Goal: Task Accomplishment & Management: Complete application form

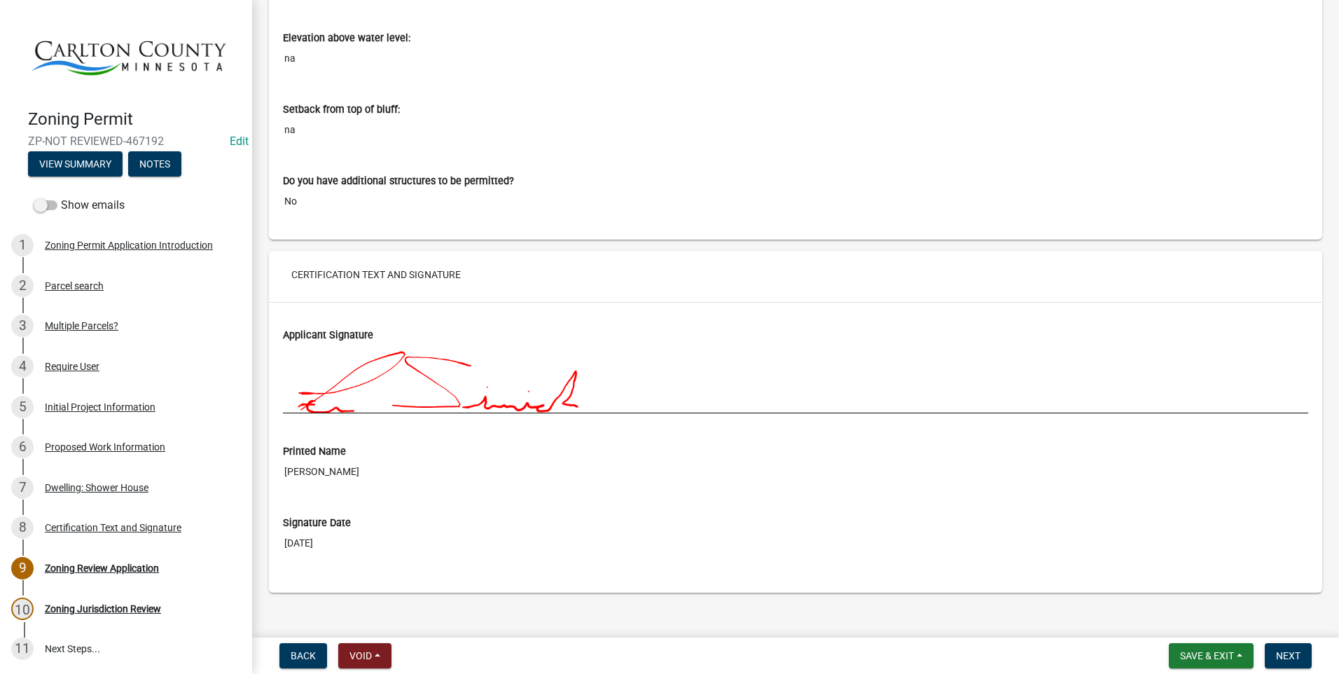
scroll to position [5746, 0]
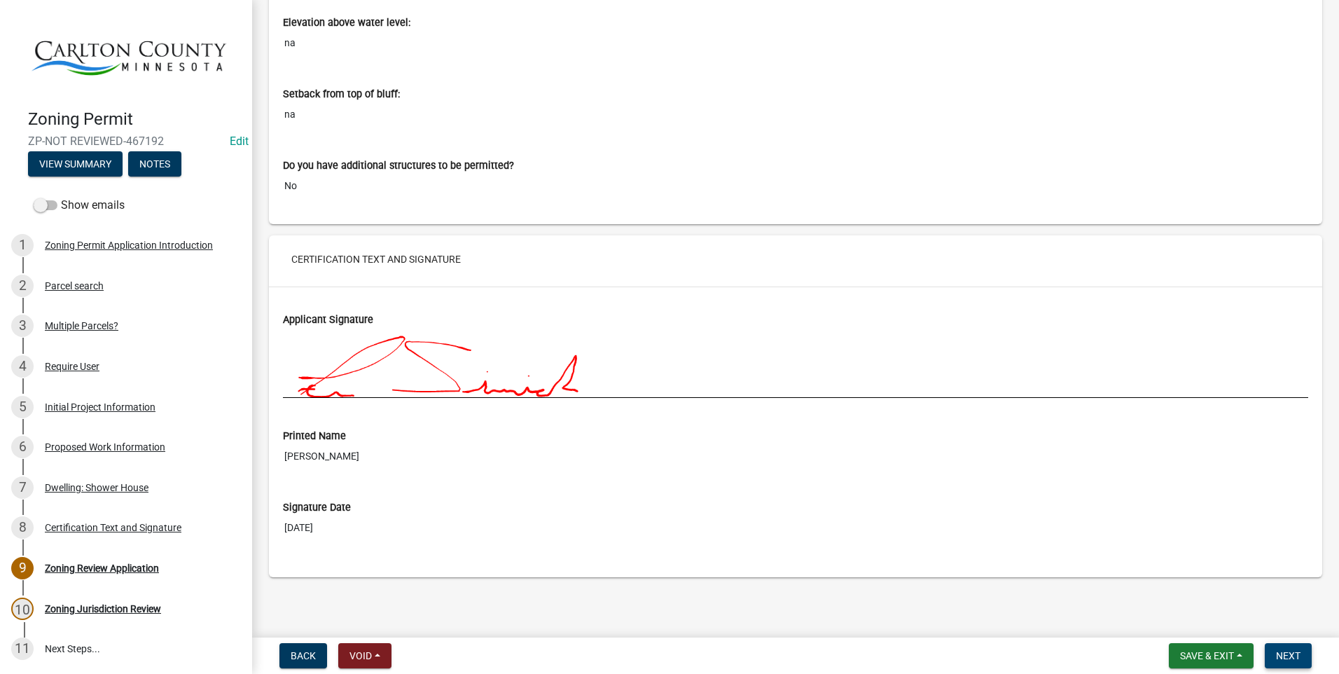
click at [1283, 649] on button "Next" at bounding box center [1288, 655] width 47 height 25
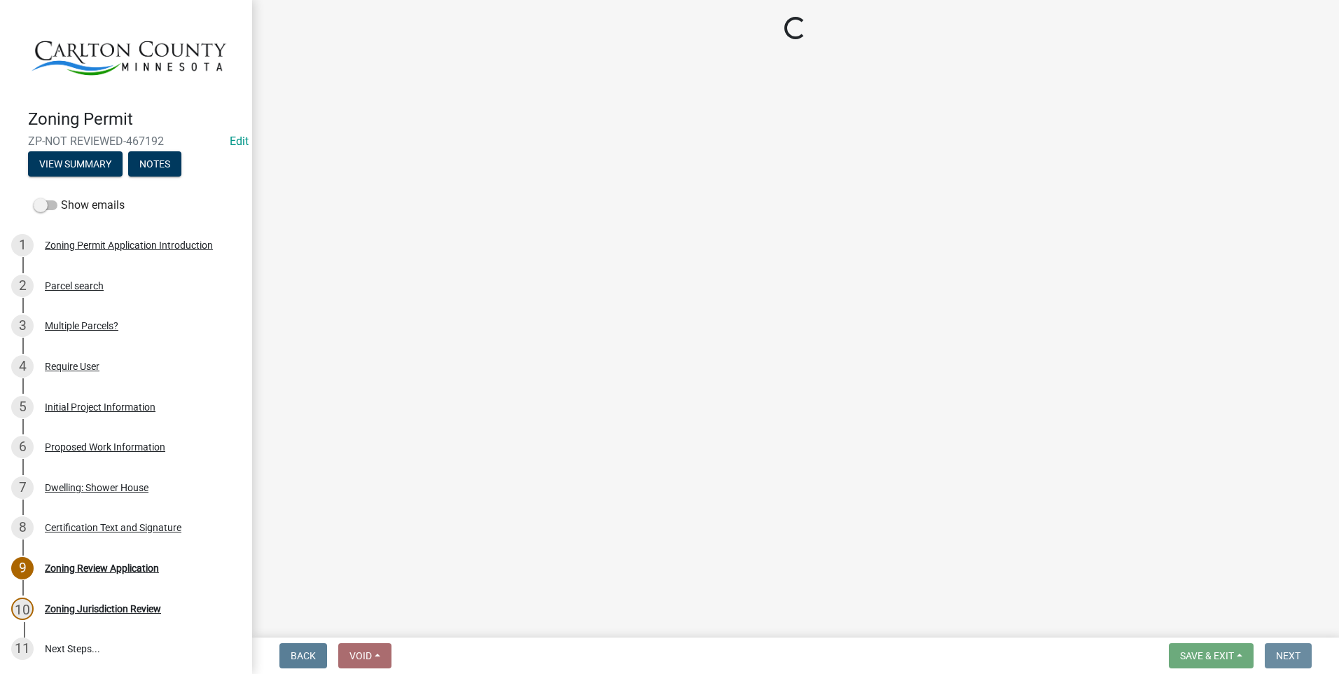
scroll to position [0, 0]
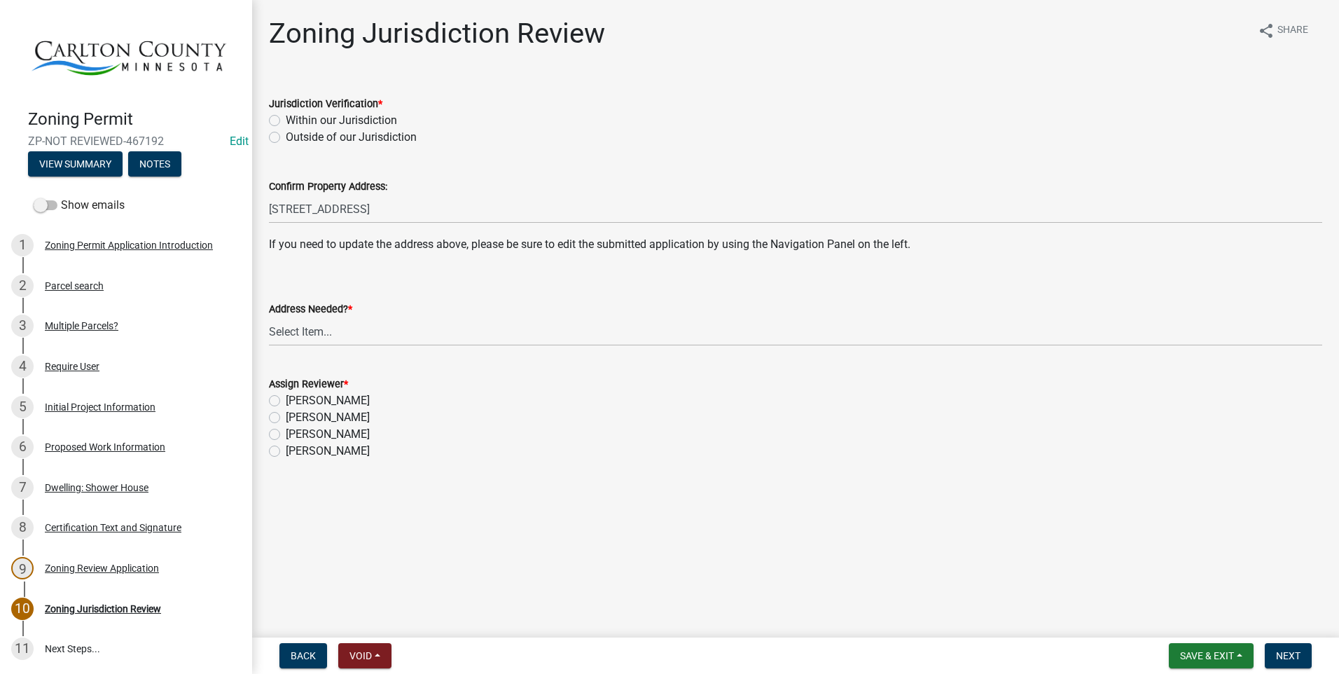
click at [286, 119] on label "Within our Jurisdiction" at bounding box center [341, 120] width 111 height 17
click at [286, 119] on input "Within our Jurisdiction" at bounding box center [290, 116] width 9 height 9
radio input "true"
click at [301, 331] on select "Select Item... Yes No" at bounding box center [796, 331] width 1054 height 29
click at [269, 317] on select "Select Item... Yes No" at bounding box center [796, 331] width 1054 height 29
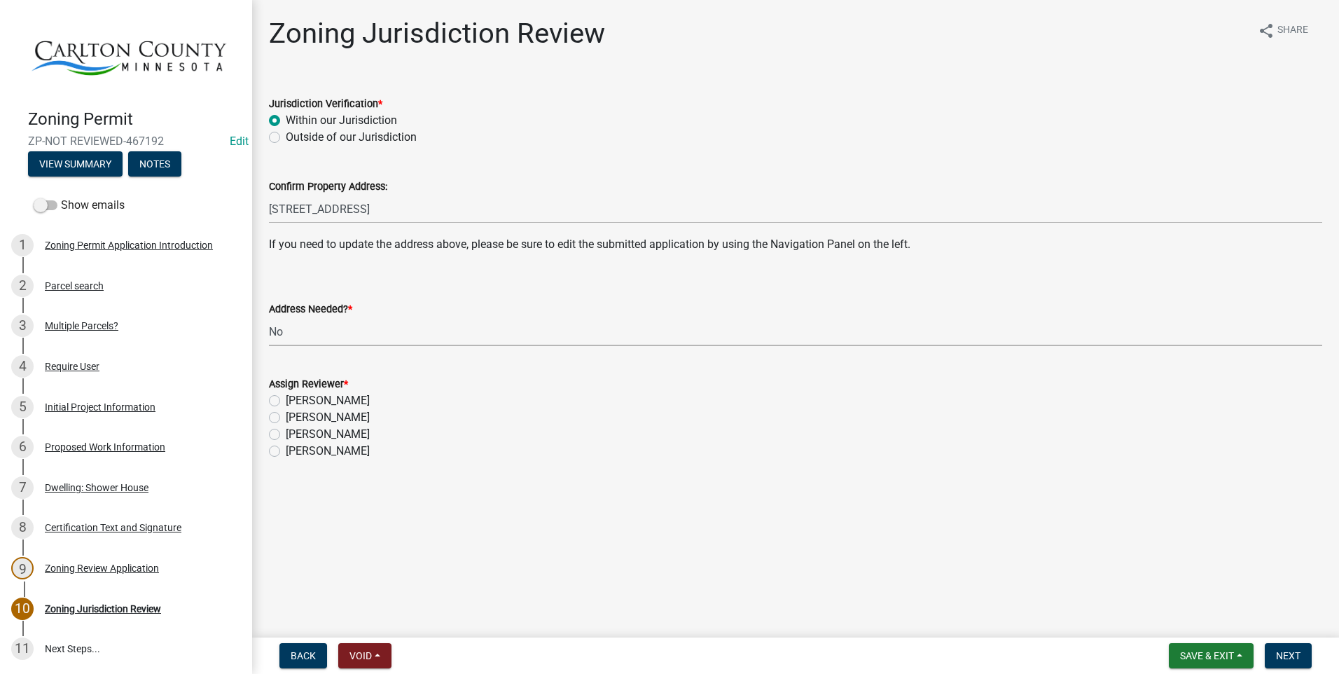
select select "aade736b-b8ba-42e5-ae4c-e00a265c1909"
click at [286, 417] on label "[PERSON_NAME]" at bounding box center [328, 417] width 84 height 17
click at [286, 417] on input "[PERSON_NAME]" at bounding box center [290, 413] width 9 height 9
radio input "true"
click at [1290, 654] on span "Next" at bounding box center [1288, 655] width 25 height 11
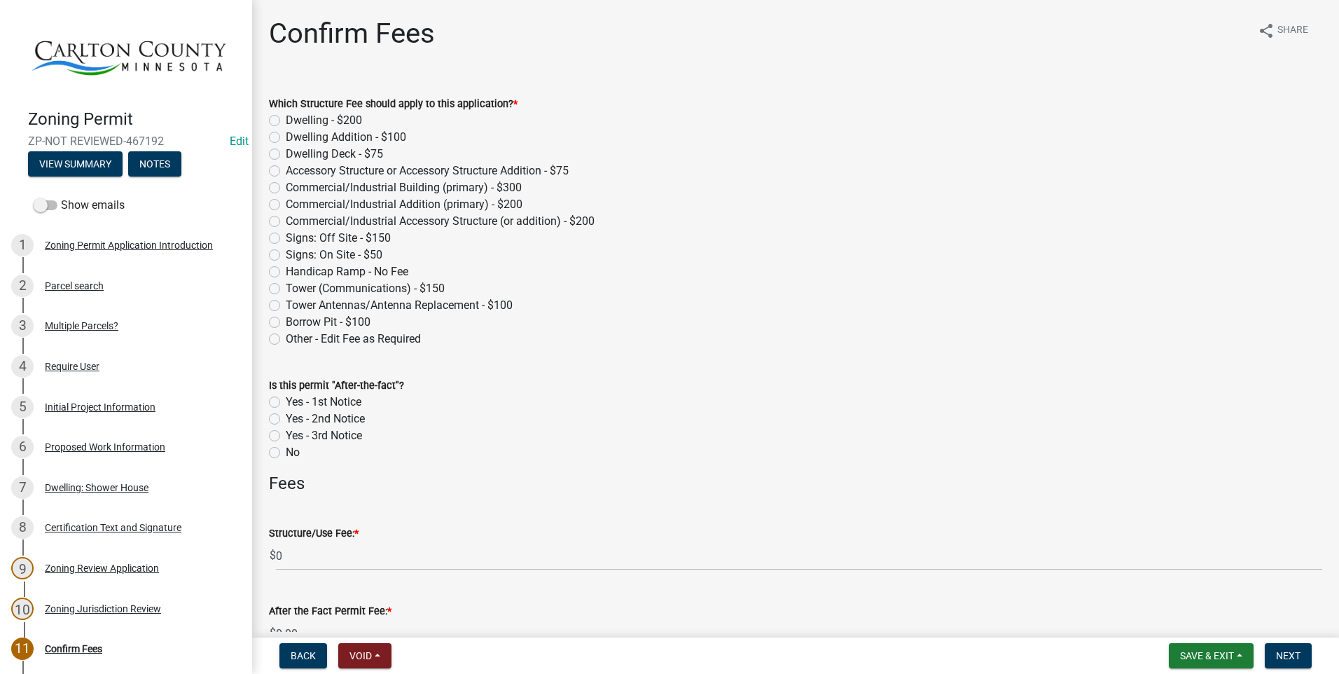
click at [286, 172] on label "Accessory Structure or Accessory Structure Addition - $75" at bounding box center [427, 171] width 283 height 17
click at [286, 172] on input "Accessory Structure or Accessory Structure Addition - $75" at bounding box center [290, 167] width 9 height 9
radio input "true"
click at [104, 442] on div "Proposed Work Information" at bounding box center [105, 447] width 120 height 10
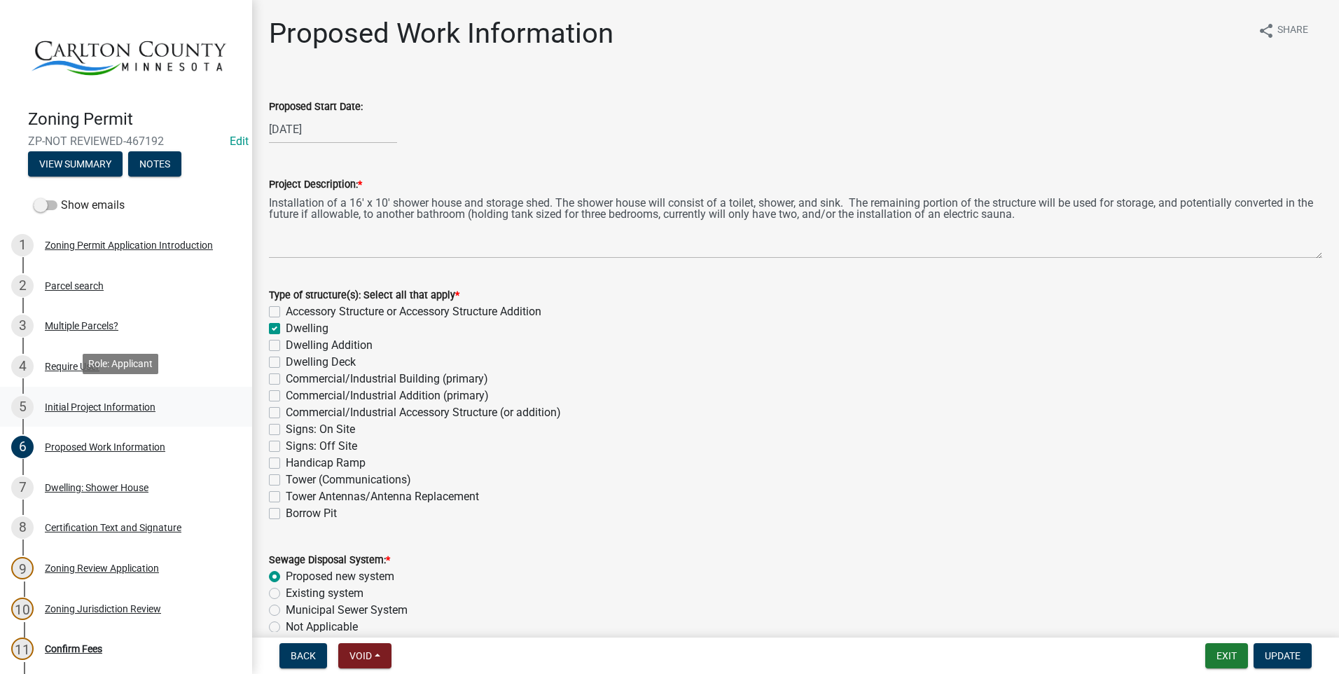
click at [107, 402] on div "Initial Project Information" at bounding box center [100, 407] width 111 height 10
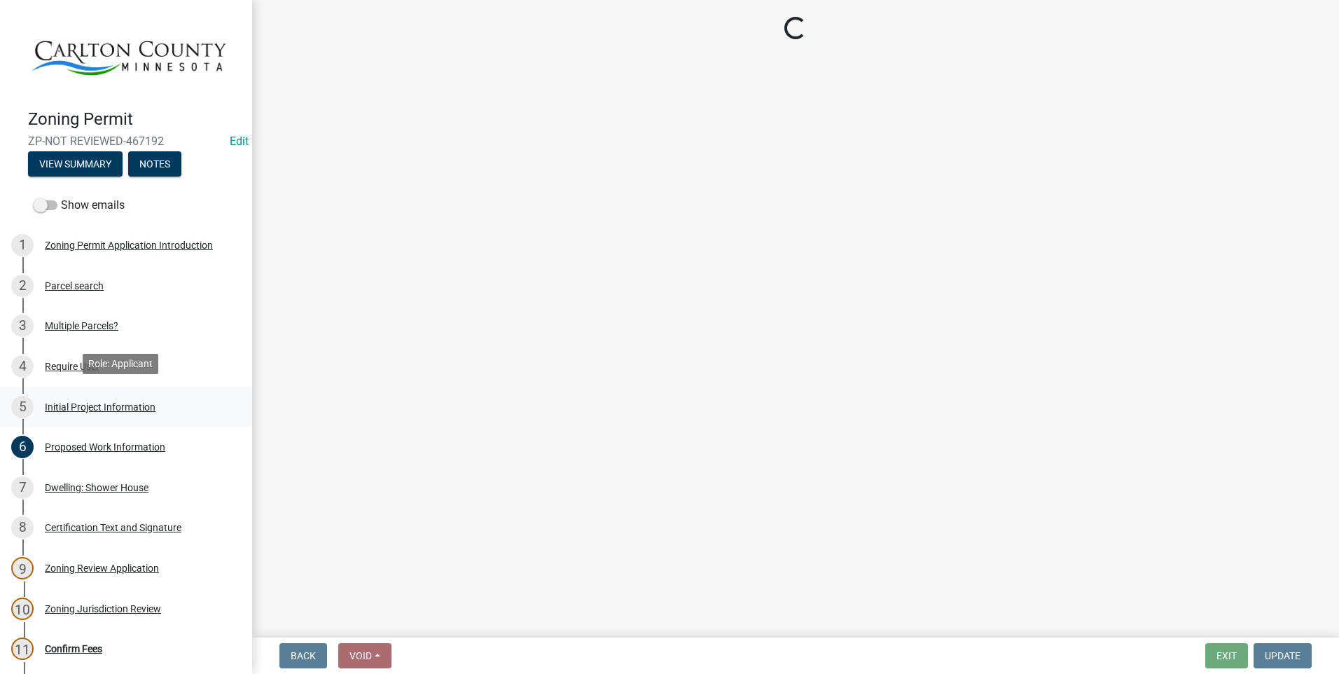
select select "987bd984-5dc8-4afc-b698-6bfa0e862c67"
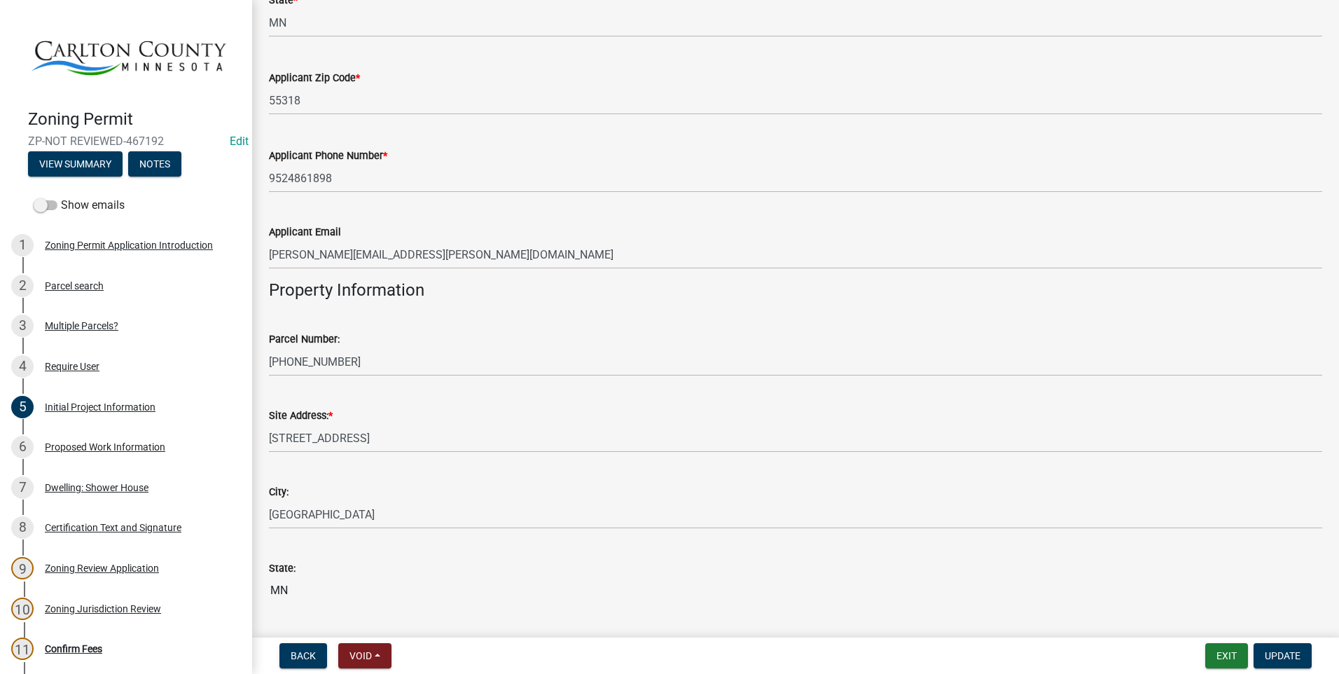
scroll to position [1121, 0]
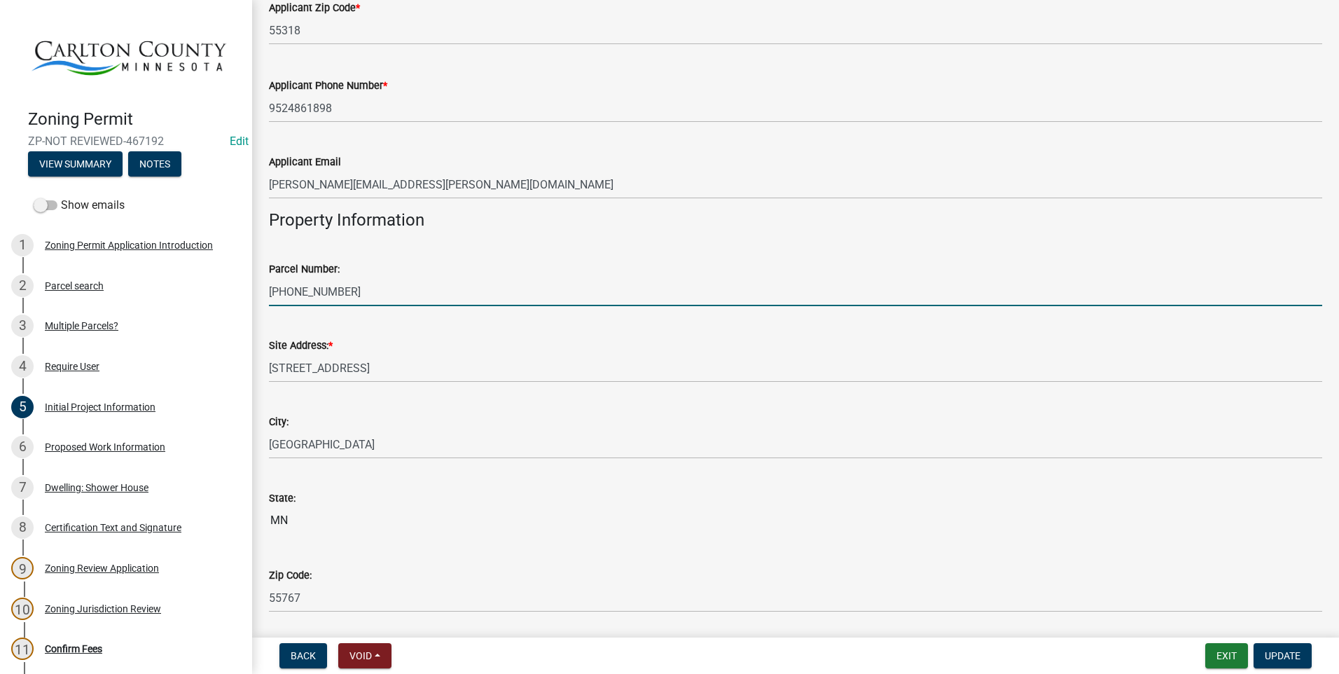
drag, startPoint x: 341, startPoint y: 290, endPoint x: 258, endPoint y: 303, distance: 84.3
click at [258, 303] on div "Initial Project Information share Share Applicant Is * Contractor Authorized Ag…" at bounding box center [795, 63] width 1087 height 2334
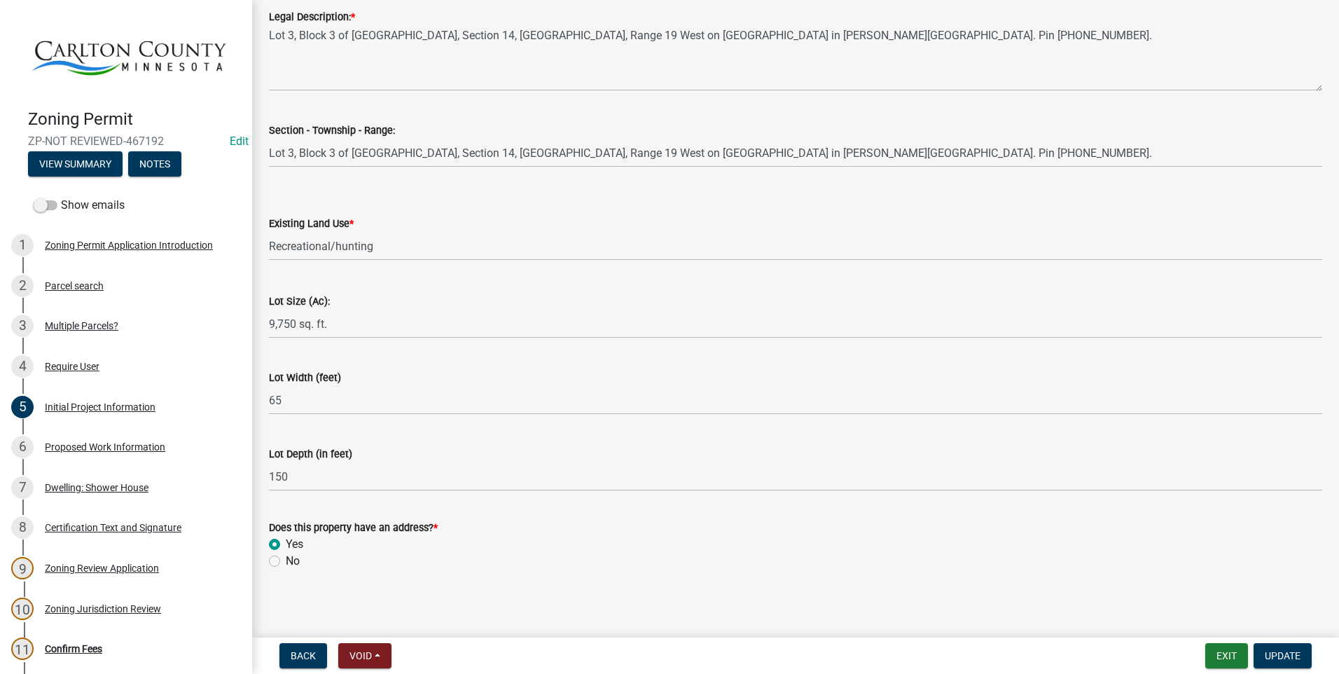
scroll to position [1760, 0]
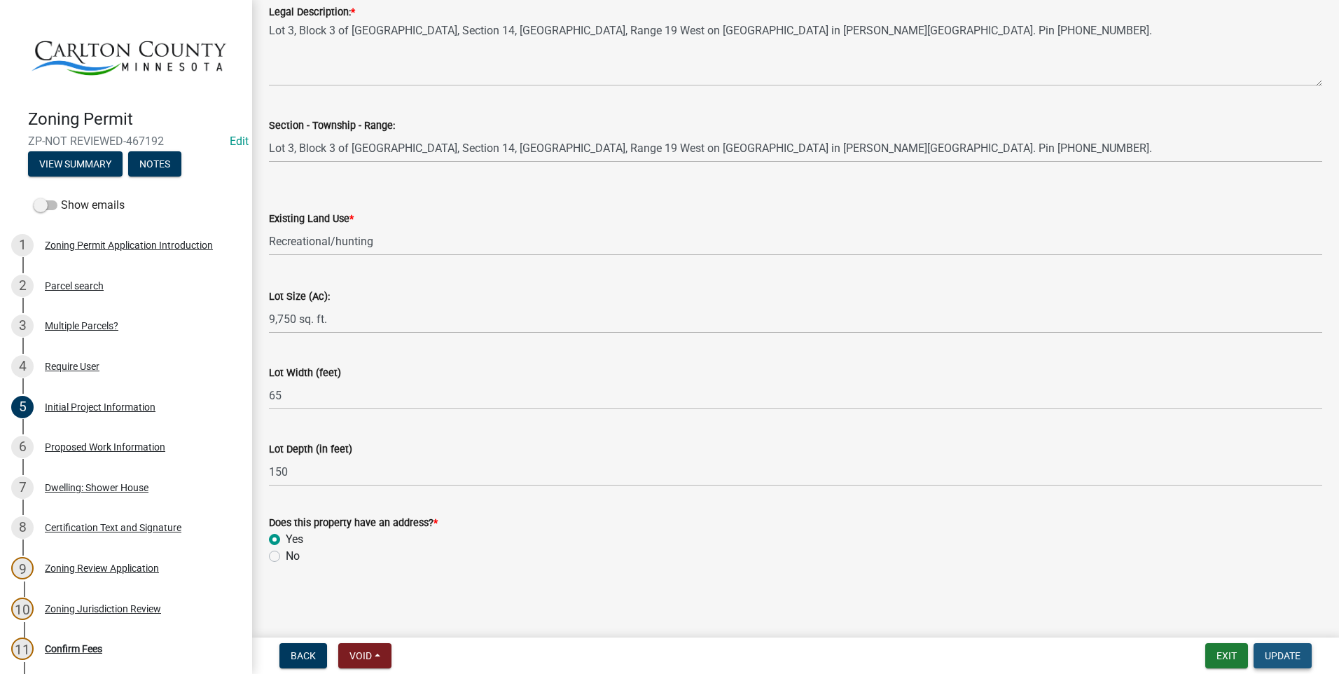
drag, startPoint x: 1288, startPoint y: 656, endPoint x: 1297, endPoint y: 647, distance: 12.9
click at [1289, 656] on span "Update" at bounding box center [1283, 655] width 36 height 11
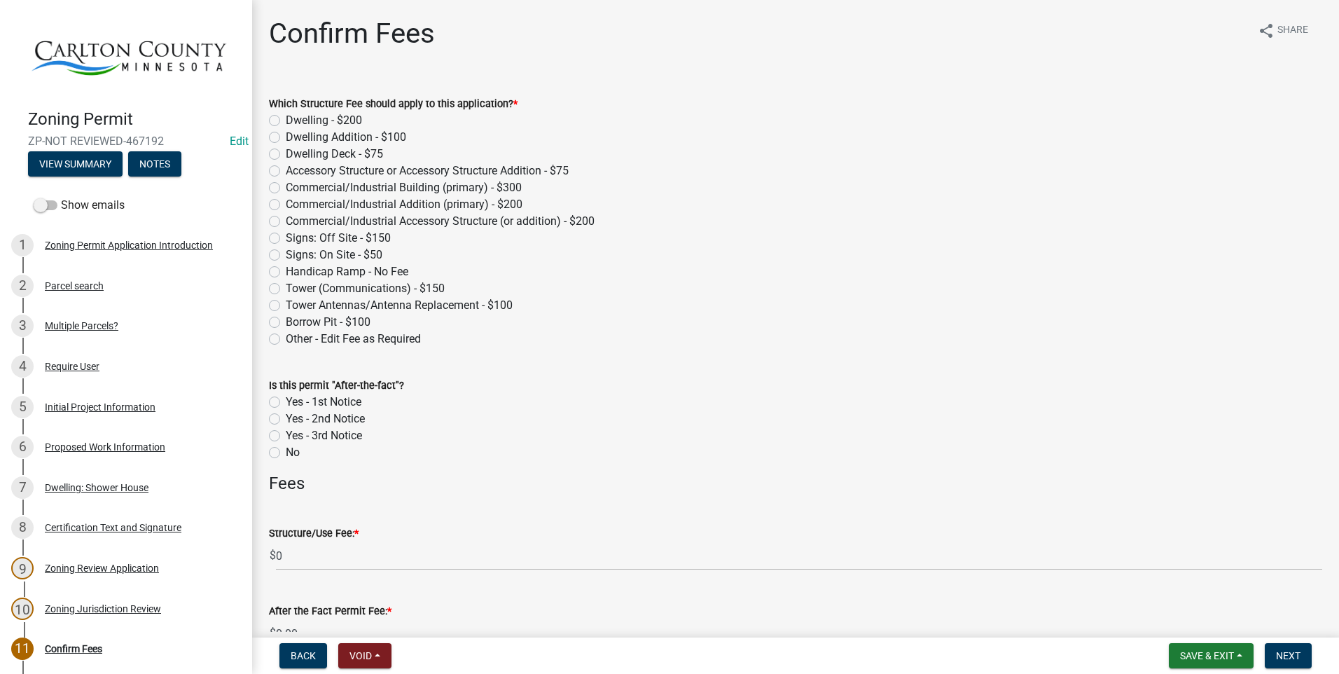
click at [286, 173] on label "Accessory Structure or Accessory Structure Addition - $75" at bounding box center [427, 171] width 283 height 17
click at [286, 172] on input "Accessory Structure or Accessory Structure Addition - $75" at bounding box center [290, 167] width 9 height 9
radio input "true"
click at [1300, 651] on span "Next" at bounding box center [1288, 655] width 25 height 11
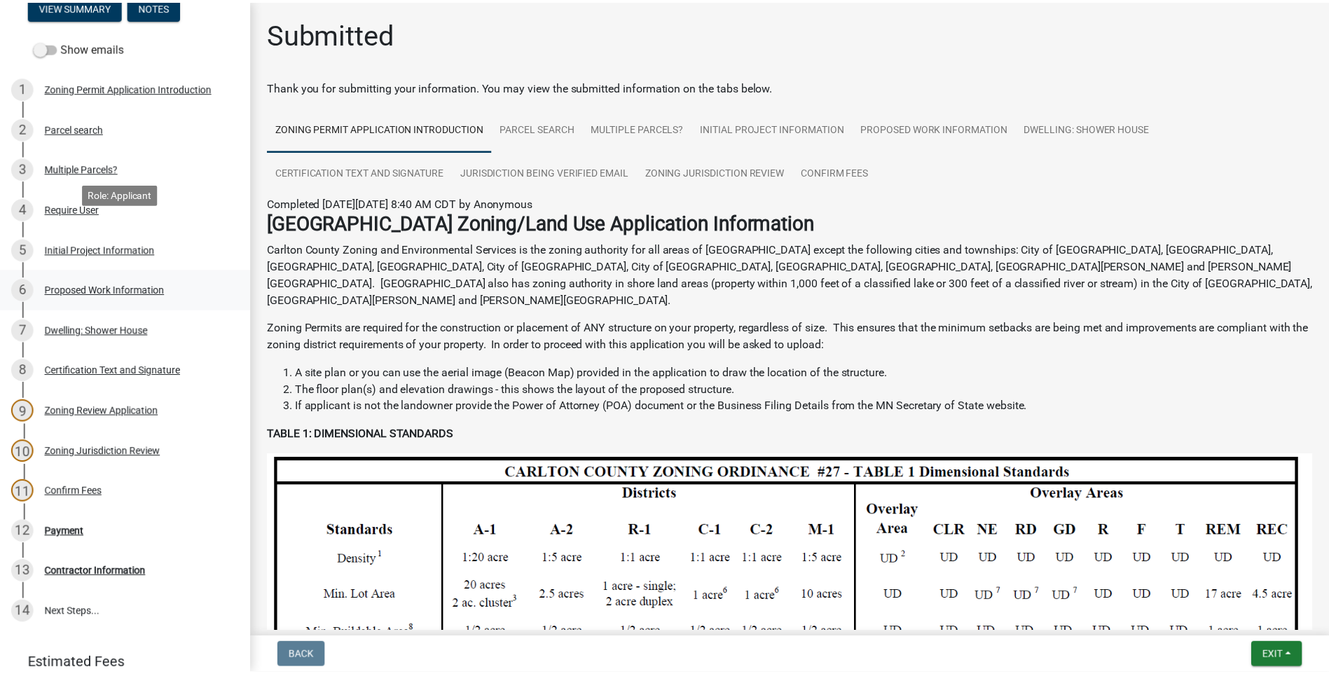
scroll to position [210, 0]
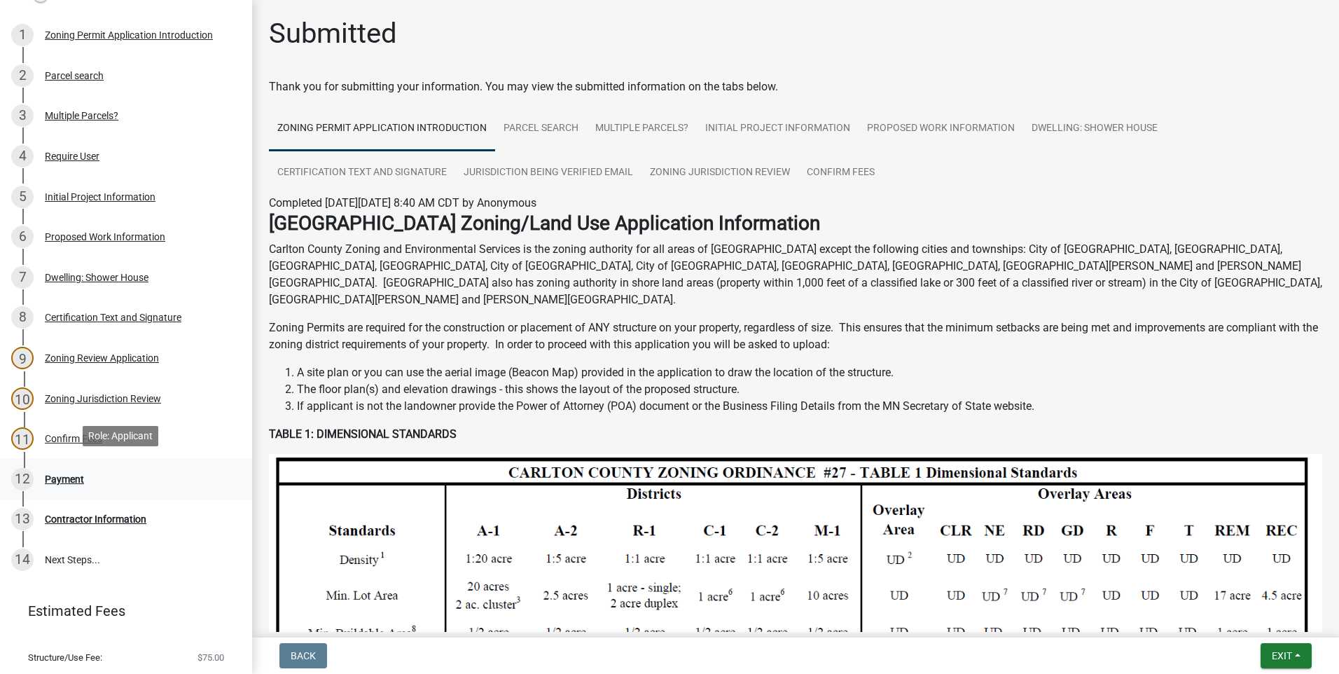
click at [61, 474] on div "Payment" at bounding box center [64, 479] width 39 height 10
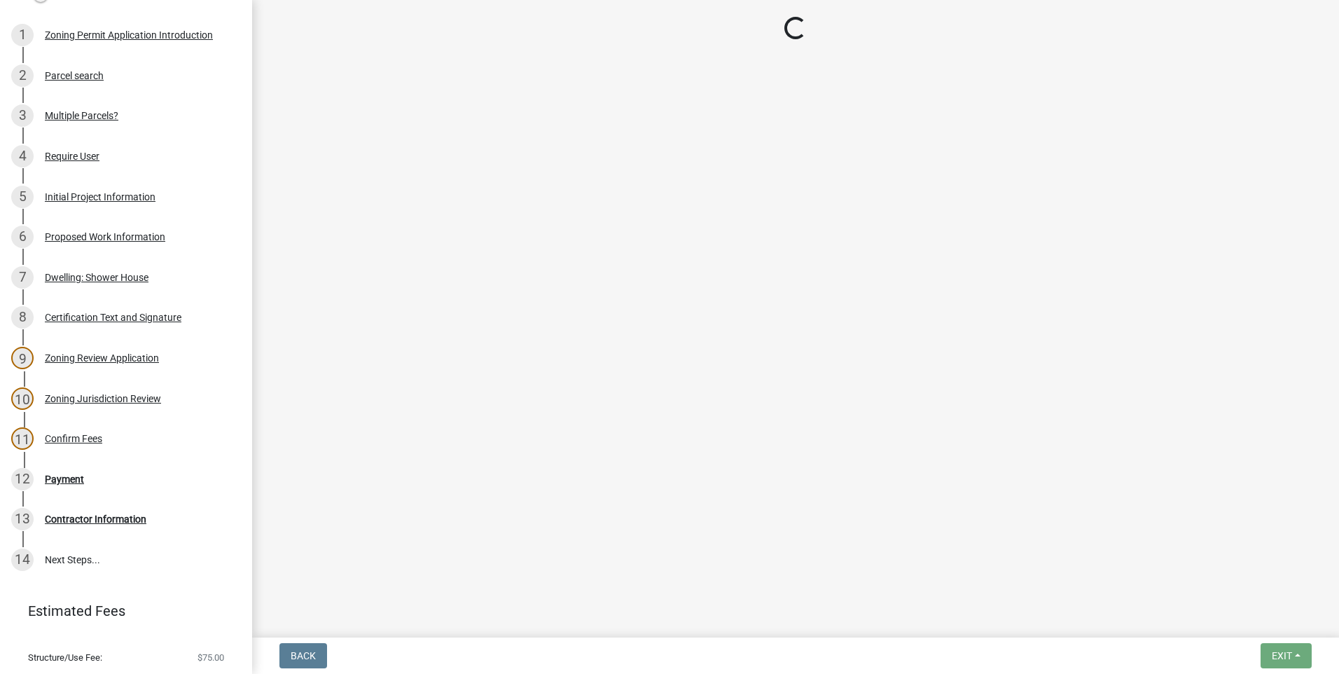
select select "3: 3"
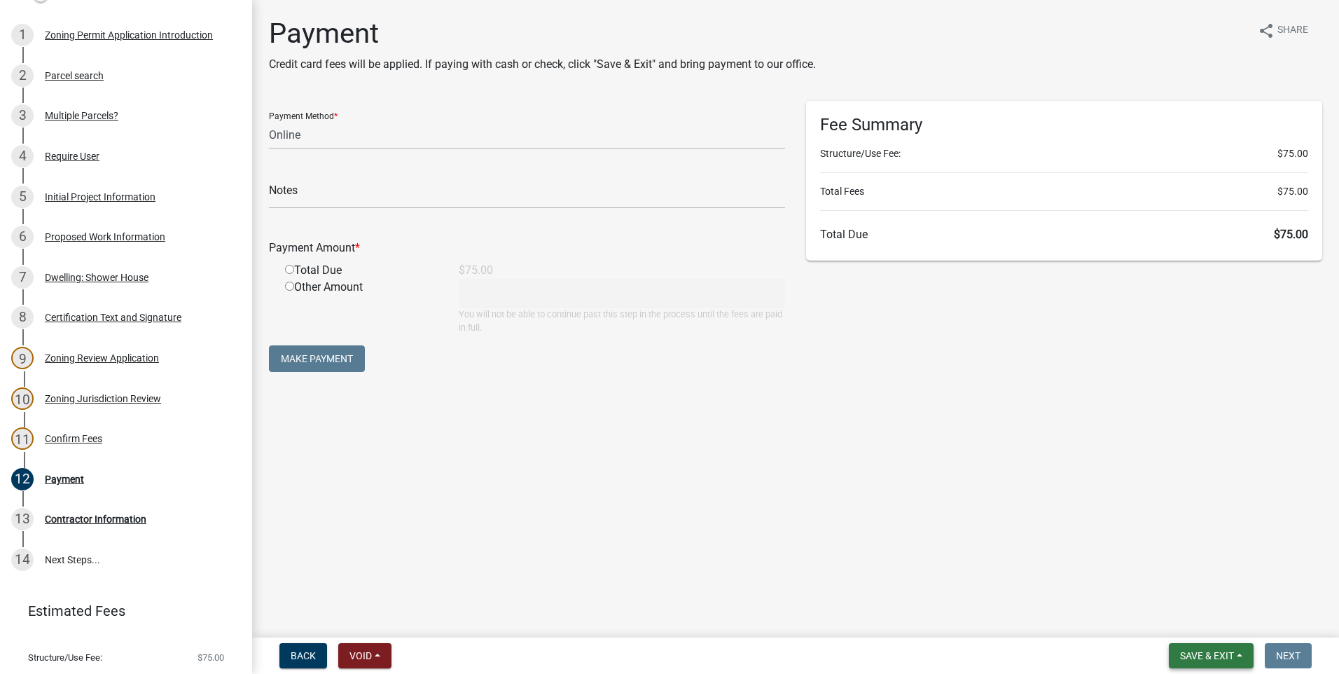
click at [1209, 649] on button "Save & Exit" at bounding box center [1211, 655] width 85 height 25
click at [1185, 621] on button "Save & Exit" at bounding box center [1198, 619] width 112 height 34
